Goal: Book appointment/travel/reservation

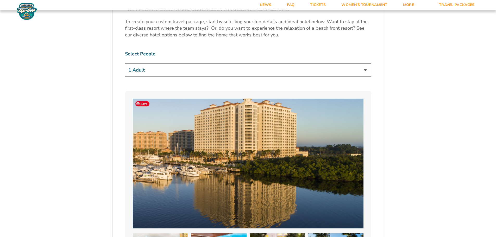
scroll to position [286, 0]
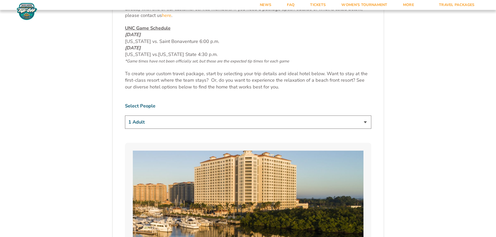
click at [253, 127] on select "1 Adult 2 Adults 3 Adults 4 Adults 2 Adults + 1 Child 2 Adults + 2 Children 2 A…" at bounding box center [248, 122] width 246 height 13
select select "4 Adults"
click at [125, 116] on select "1 Adult 2 Adults 3 Adults 4 Adults 2 Adults + 1 Child 2 Adults + 2 Children 2 A…" at bounding box center [248, 122] width 246 height 13
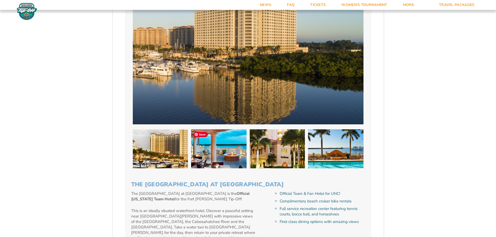
scroll to position [521, 0]
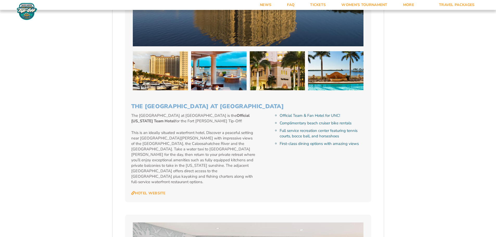
click at [209, 166] on p "This is an ideally situated waterfront hotel. Discover a peaceful setting near …" at bounding box center [193, 157] width 125 height 55
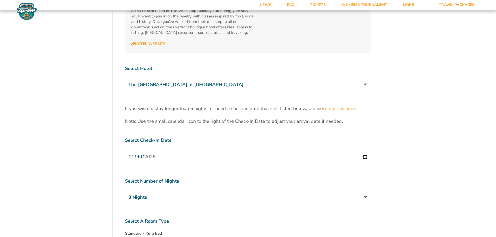
scroll to position [1614, 0]
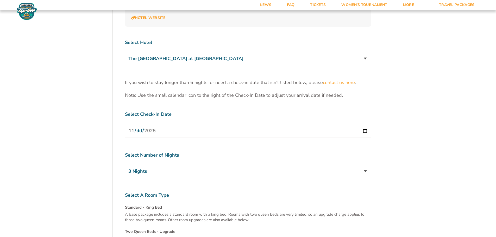
click at [255, 124] on input "[DATE]" at bounding box center [248, 131] width 246 height 14
click at [284, 165] on select "3 Nights 4 Nights 5 Nights 6 Nights" at bounding box center [248, 171] width 246 height 13
click at [268, 152] on label "Select Number of Nights" at bounding box center [248, 155] width 246 height 7
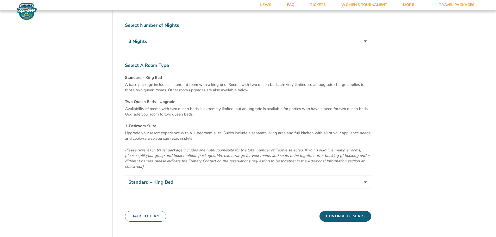
scroll to position [1744, 0]
click at [25, 9] on img at bounding box center [27, 12] width 23 height 18
